Goal: Transaction & Acquisition: Purchase product/service

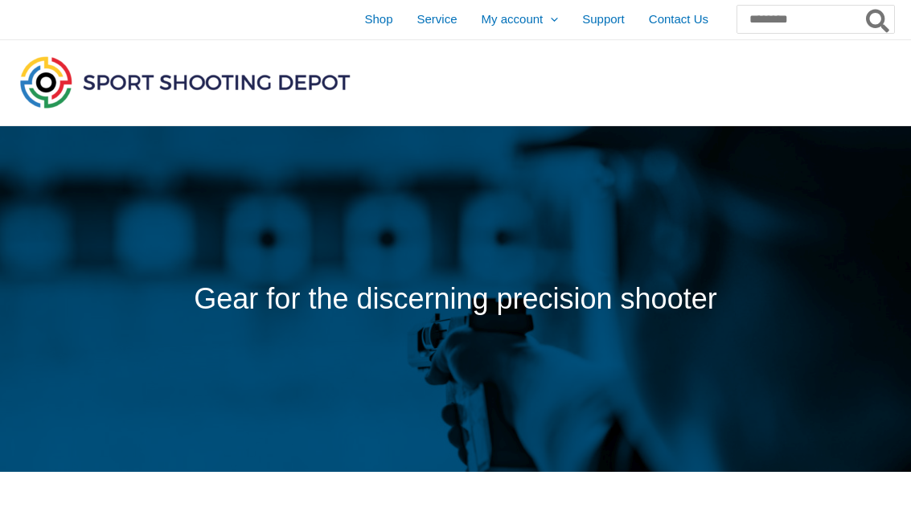
click at [364, 18] on span "Shop" at bounding box center [378, 20] width 28 height 40
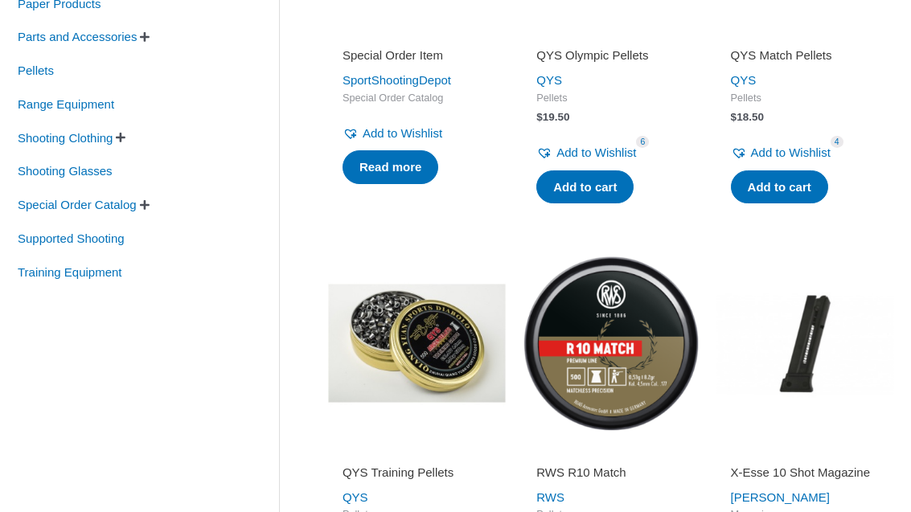
scroll to position [515, 0]
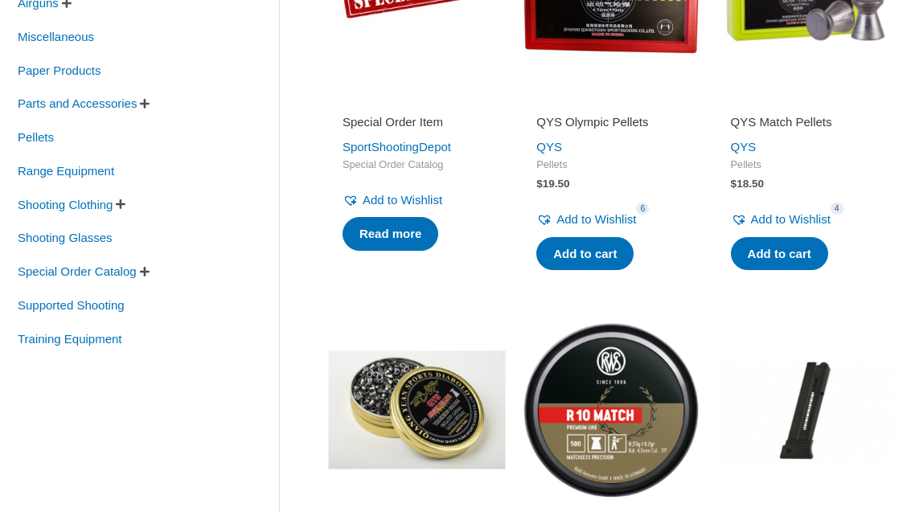
click at [52, 353] on span "Training Equipment" at bounding box center [70, 340] width 108 height 27
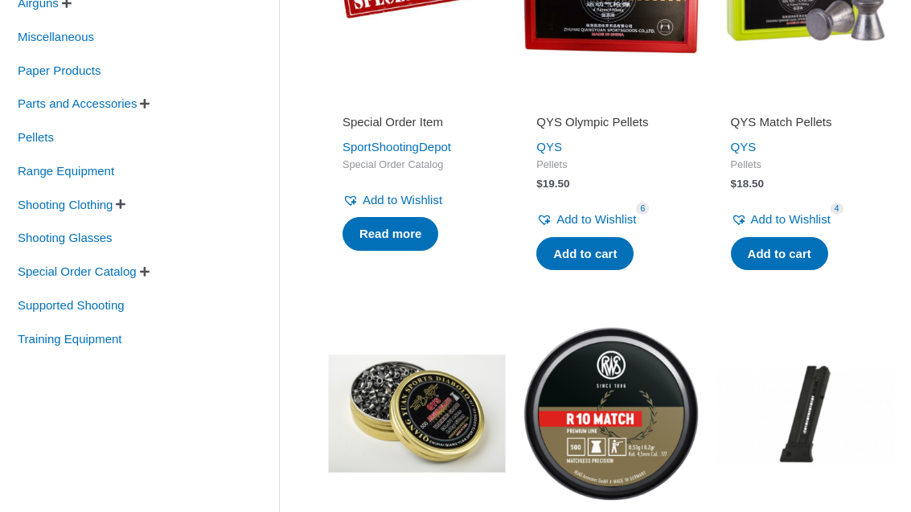
scroll to position [438, 0]
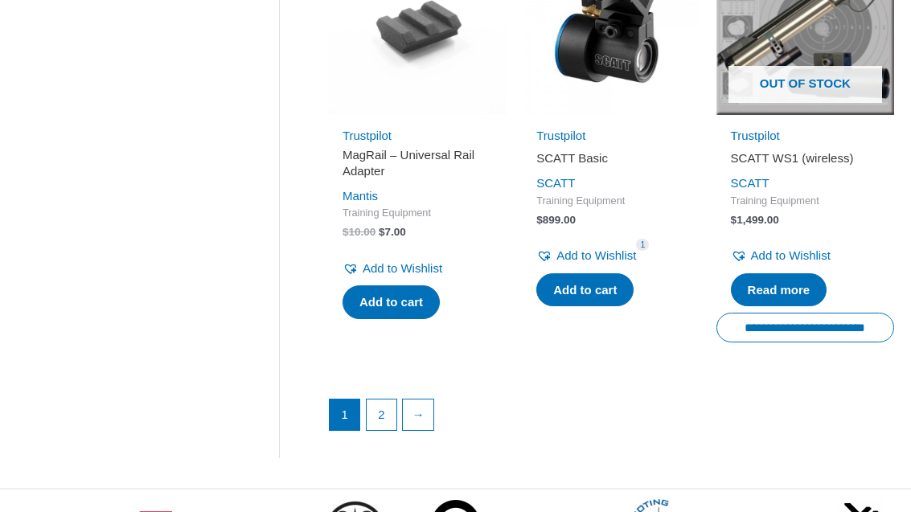
scroll to position [2182, 0]
click at [423, 408] on link "→" at bounding box center [418, 415] width 31 height 31
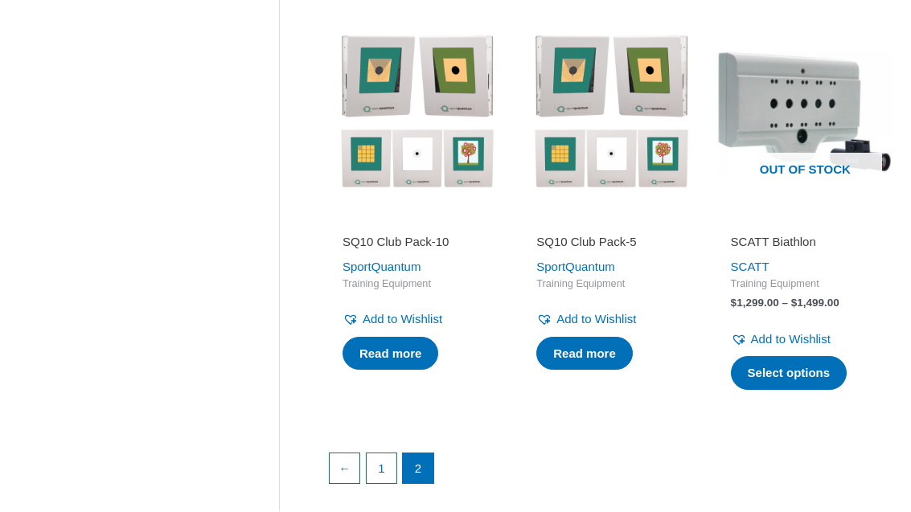
scroll to position [1667, 0]
click at [377, 454] on link "1" at bounding box center [382, 469] width 31 height 31
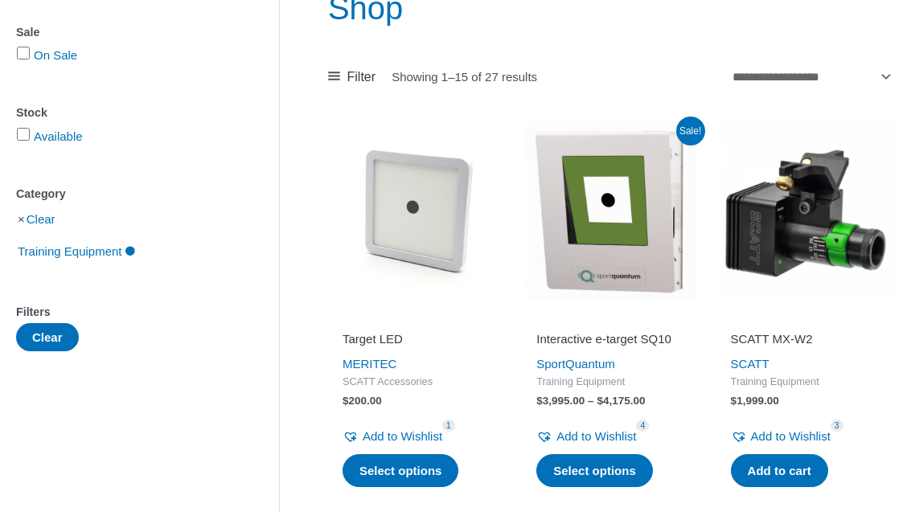
scroll to position [224, 0]
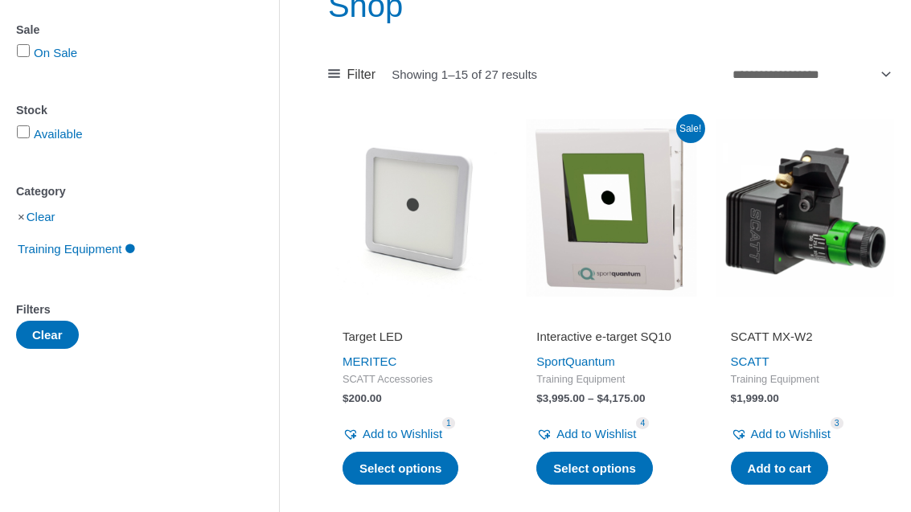
click at [642, 244] on img at bounding box center [611, 208] width 178 height 178
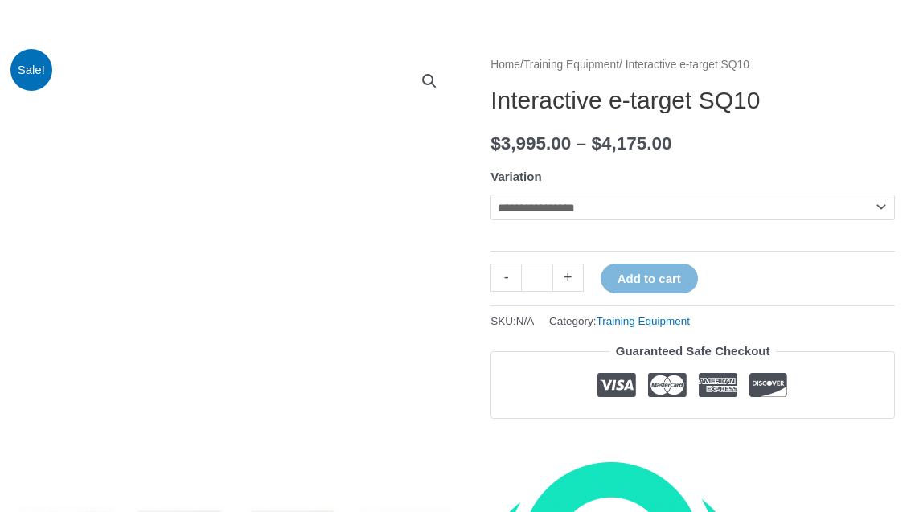
scroll to position [161, 0]
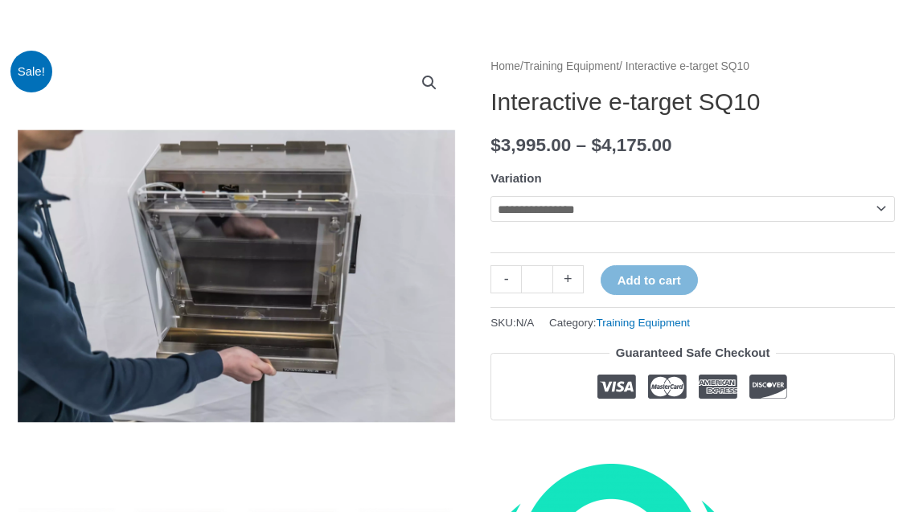
click at [855, 204] on select "**********" at bounding box center [693, 209] width 405 height 26
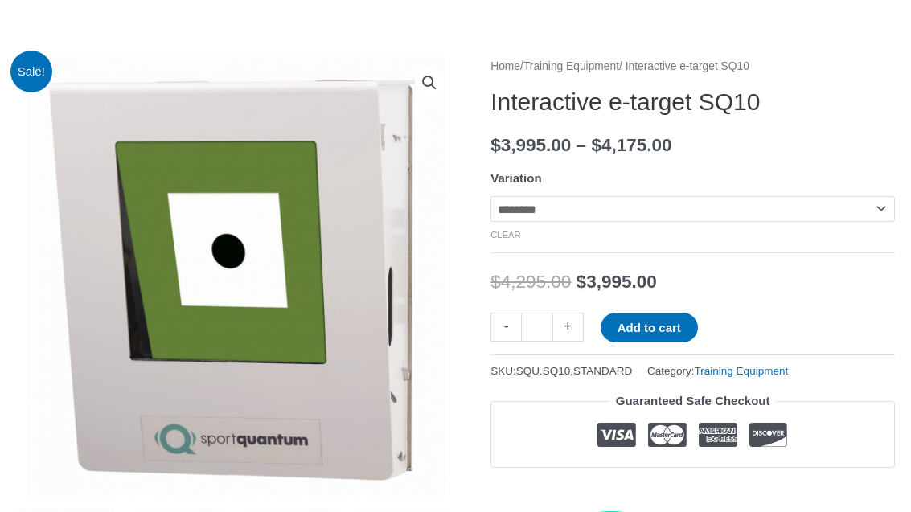
click at [766, 221] on select "**********" at bounding box center [693, 209] width 405 height 26
select select "******"
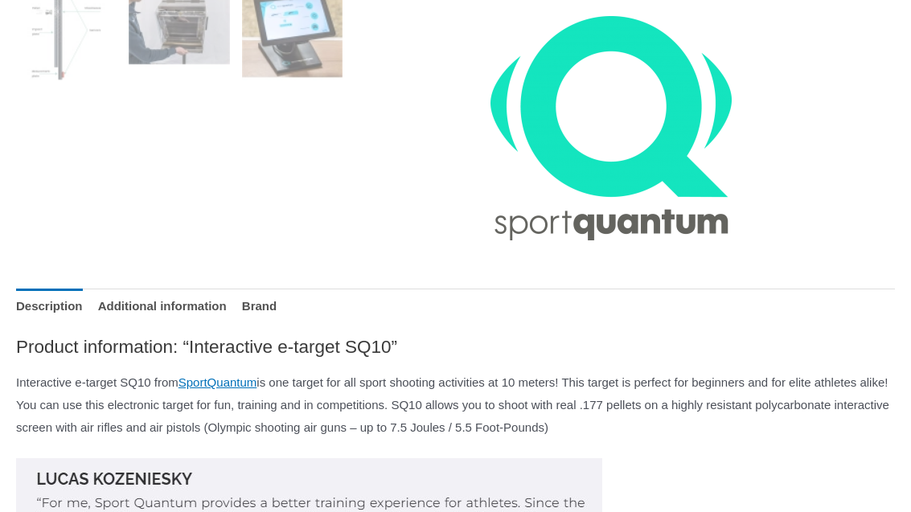
scroll to position [1128, 0]
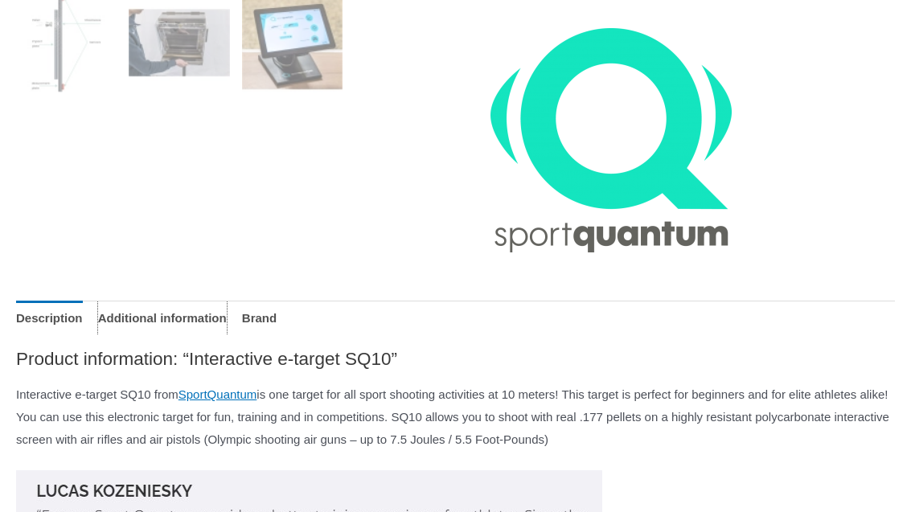
click at [159, 315] on link "Additional information" at bounding box center [162, 318] width 129 height 35
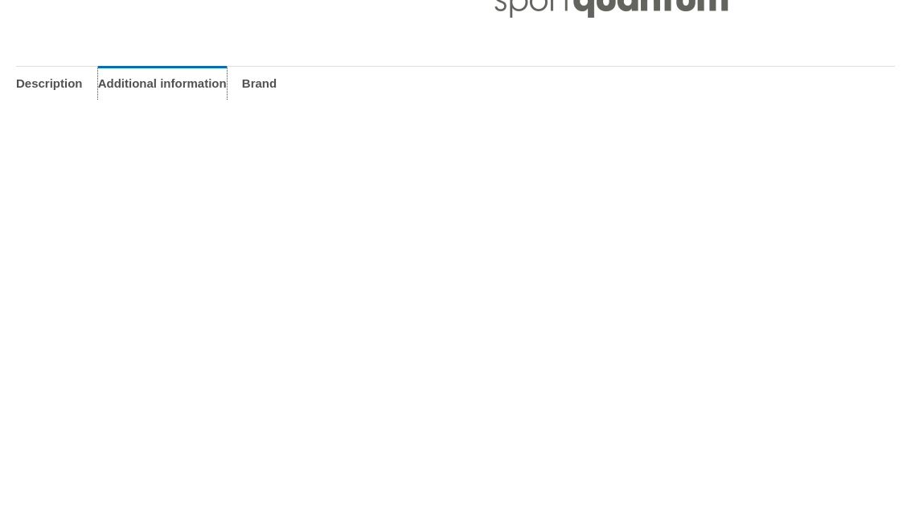
scroll to position [1356, 0]
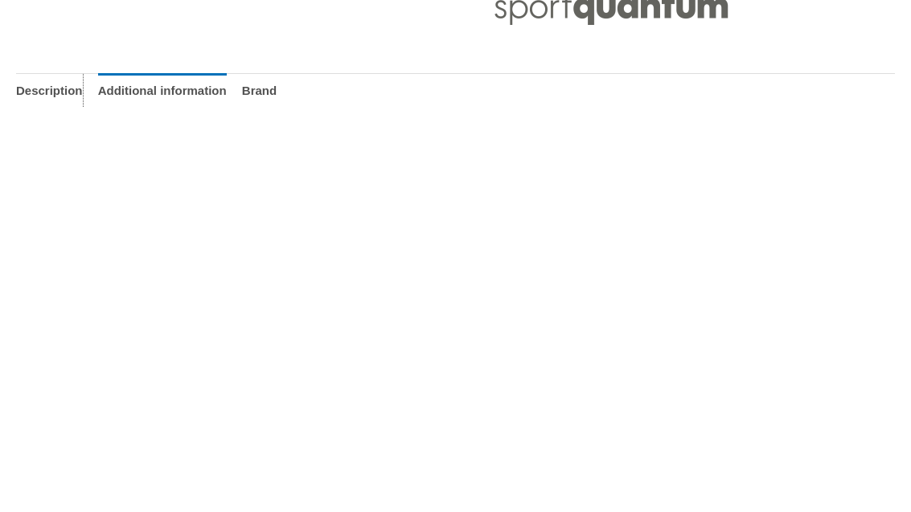
click at [47, 79] on link "Description" at bounding box center [49, 90] width 67 height 35
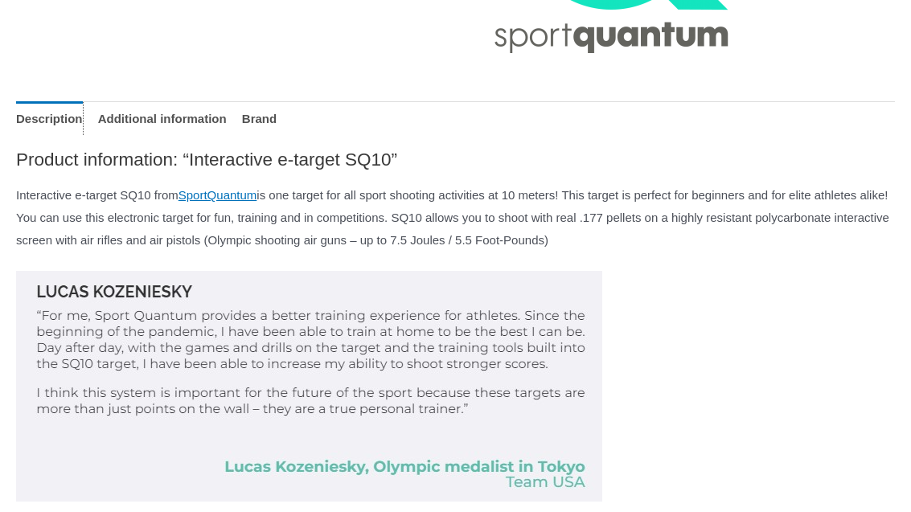
scroll to position [1325, 0]
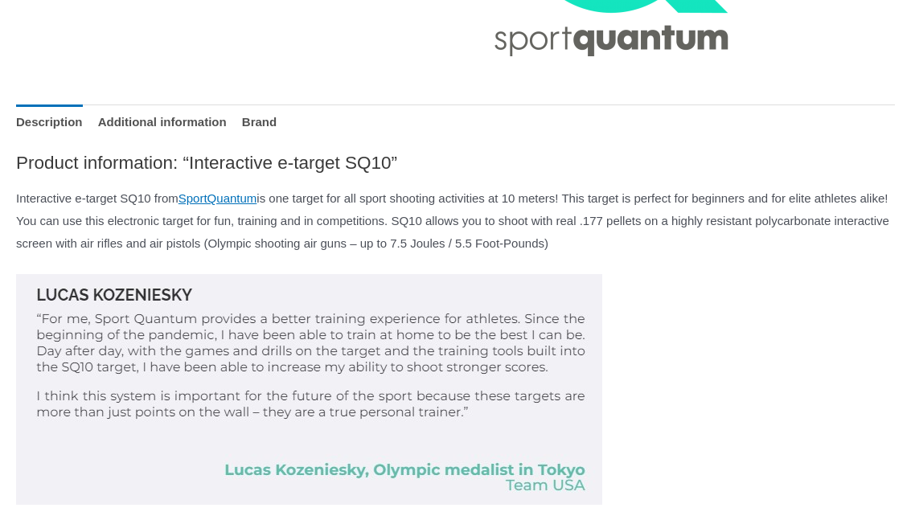
click at [240, 191] on link "SportQuantum" at bounding box center [218, 198] width 79 height 14
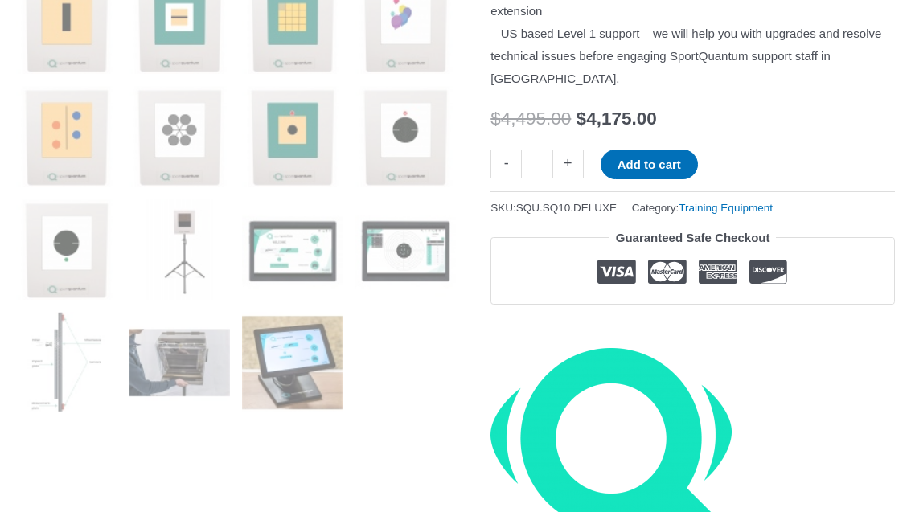
scroll to position [816, 0]
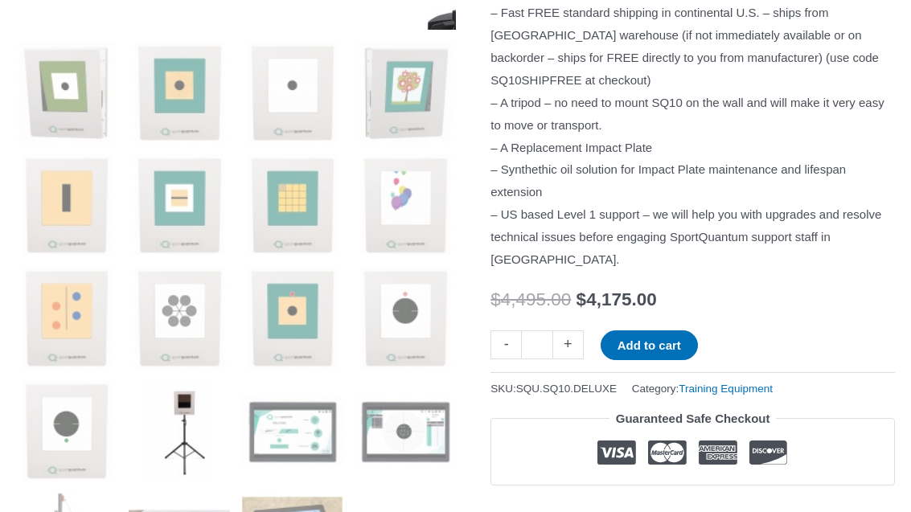
scroll to position [596, 0]
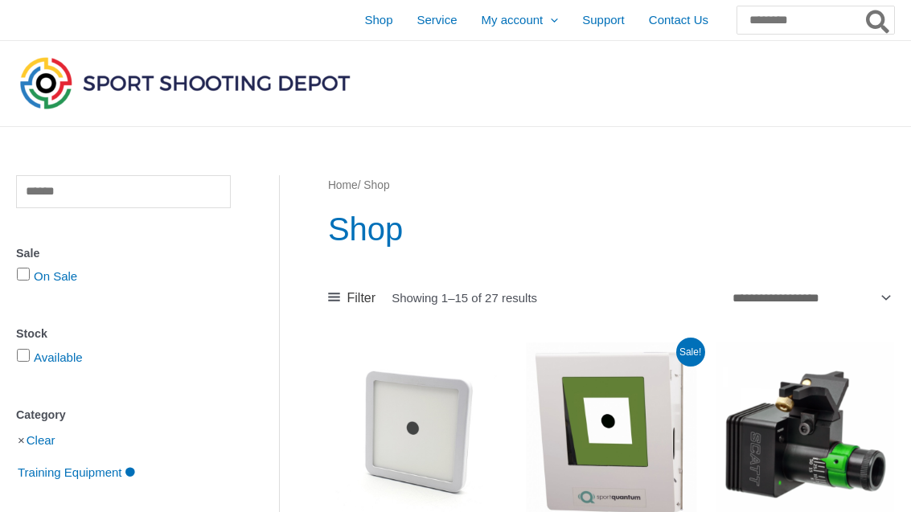
scroll to position [275, 0]
